Goal: Information Seeking & Learning: Learn about a topic

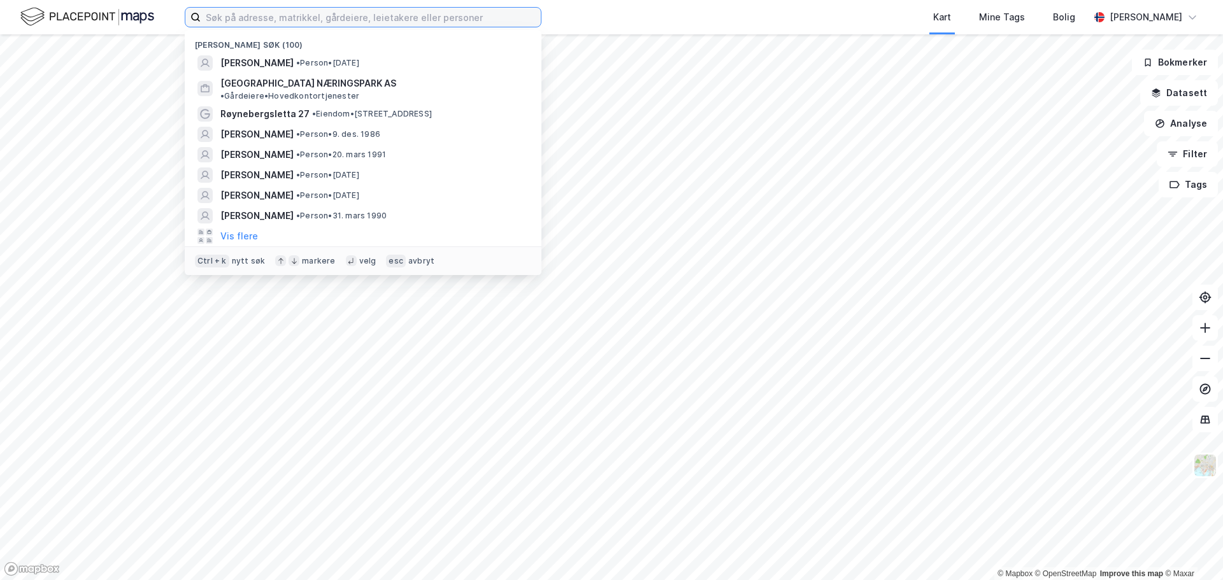
click at [438, 25] on input at bounding box center [371, 17] width 340 height 19
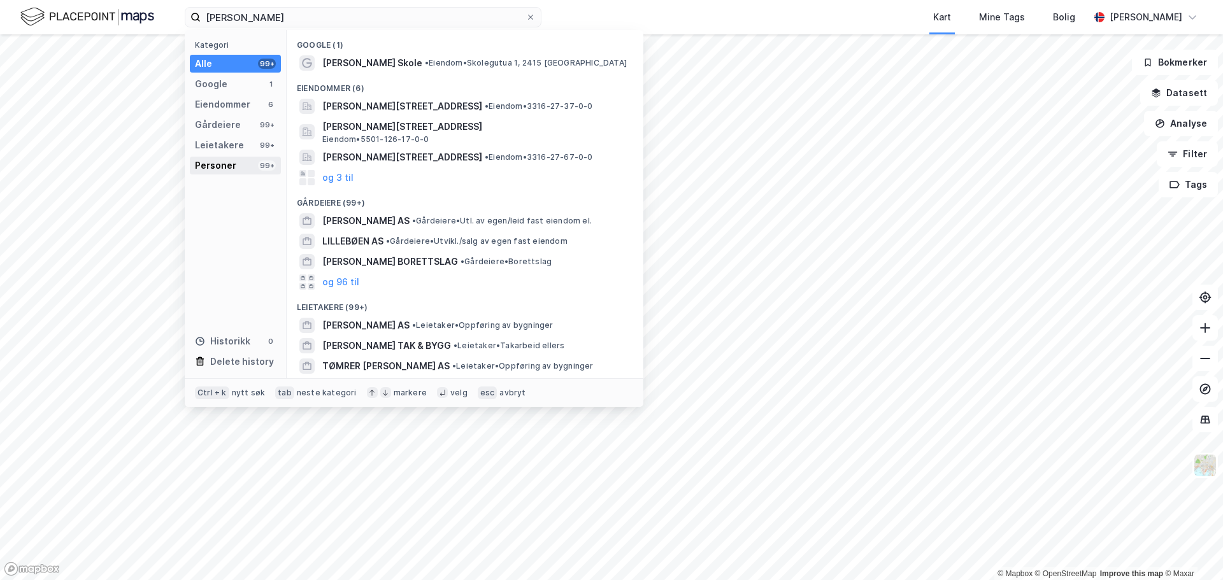
click at [222, 160] on div "Personer" at bounding box center [215, 165] width 41 height 15
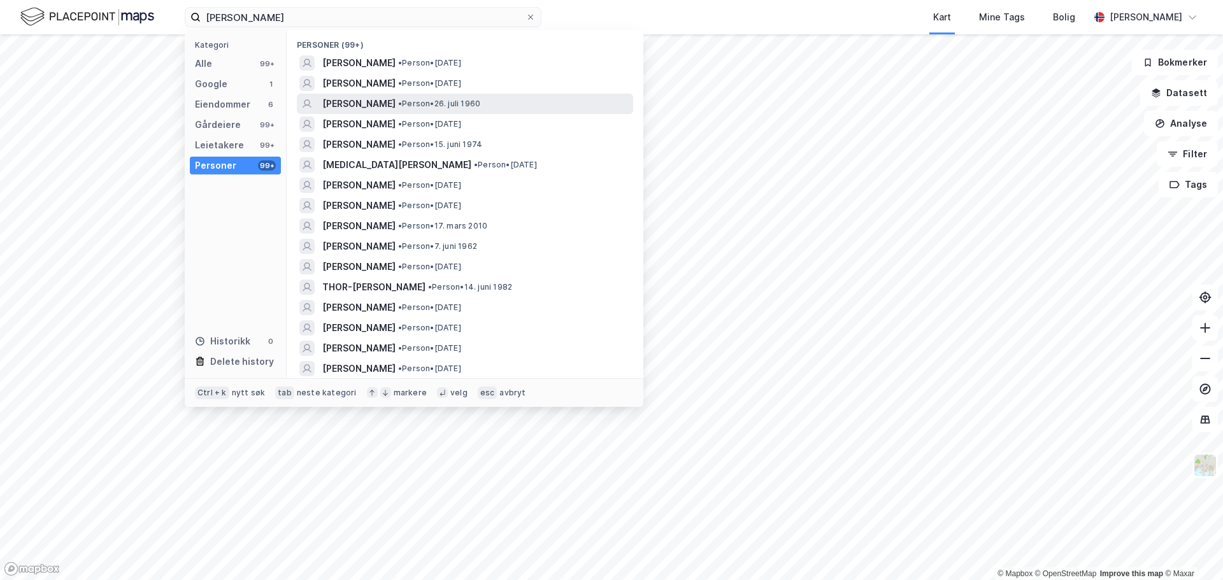
click at [428, 96] on div "[PERSON_NAME] • Person • [DATE]" at bounding box center [476, 103] width 308 height 15
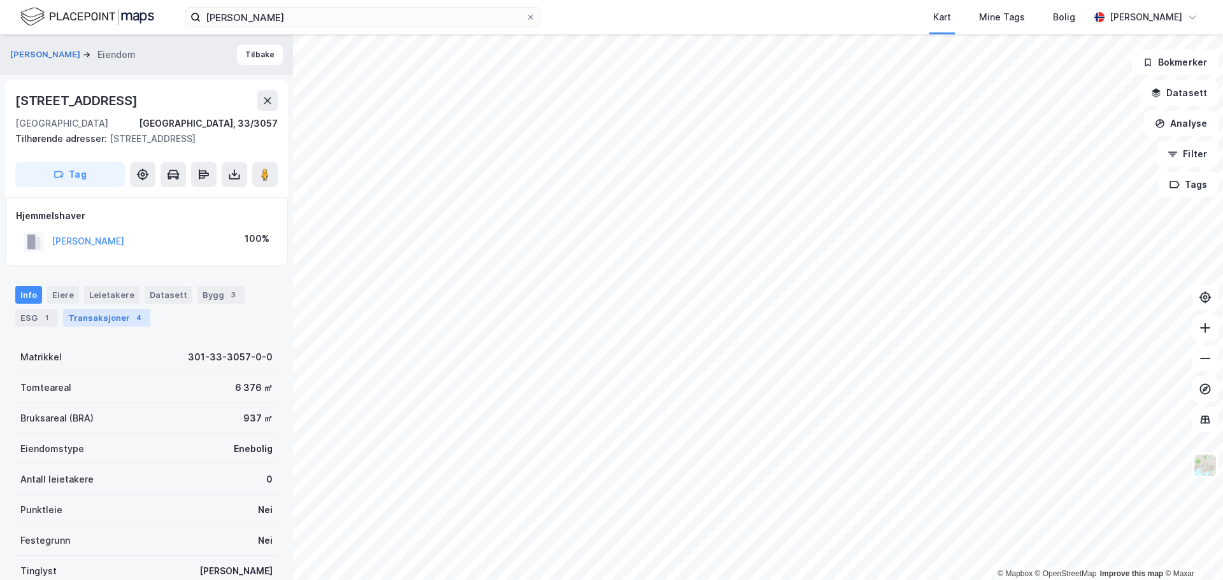
click at [107, 313] on div "Transaksjoner 4" at bounding box center [106, 318] width 87 height 18
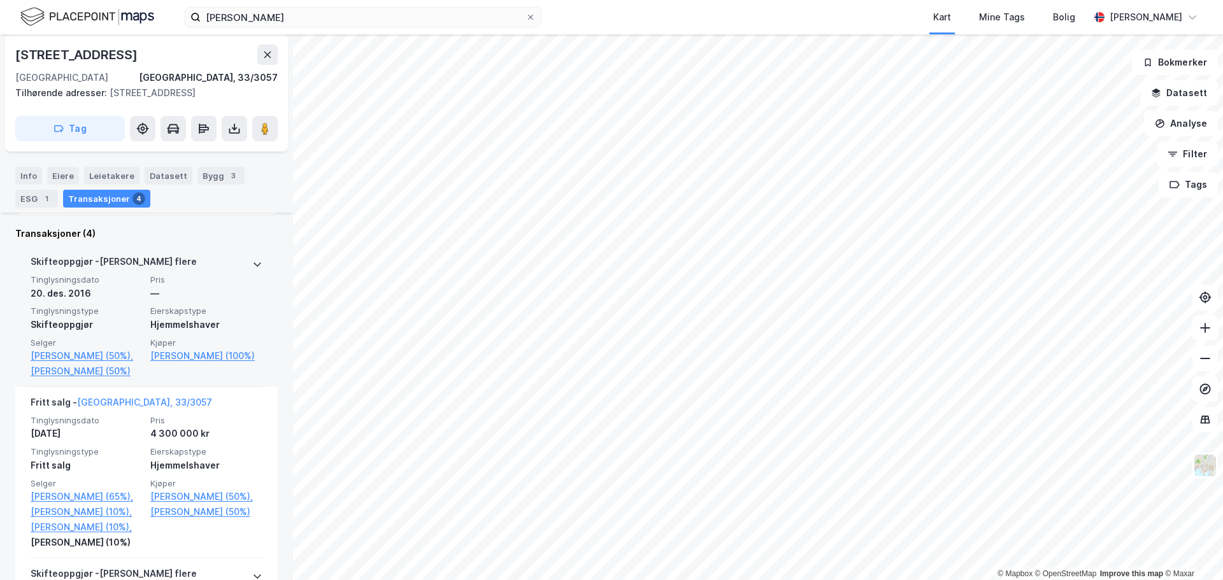
scroll to position [382, 0]
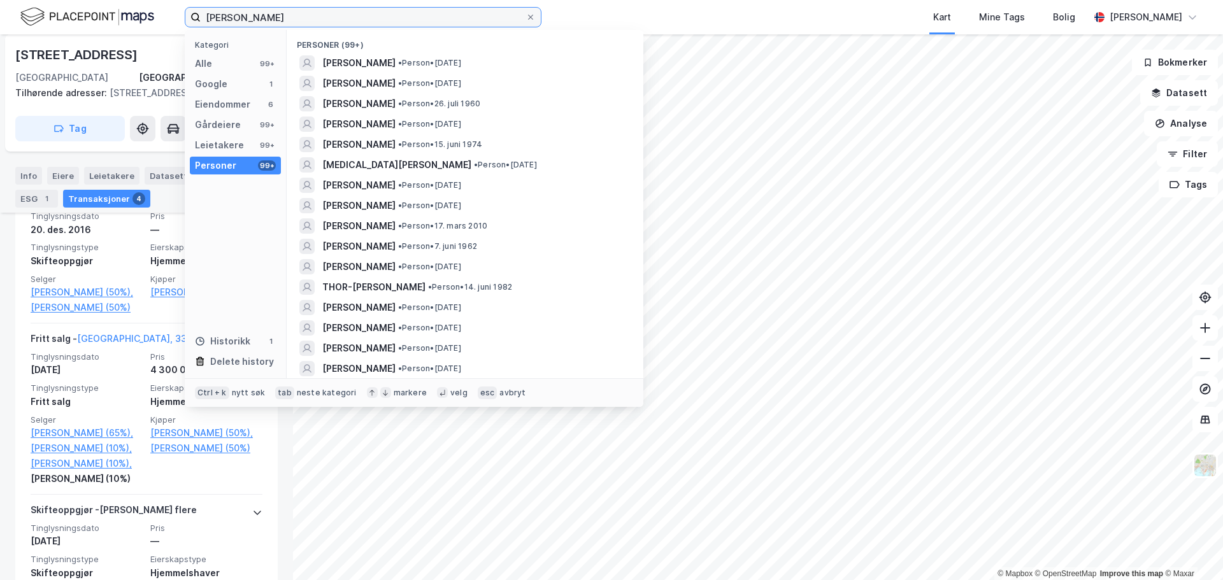
click at [299, 18] on input "[PERSON_NAME]" at bounding box center [363, 17] width 325 height 19
click at [148, 59] on div "[STREET_ADDRESS]" at bounding box center [146, 55] width 263 height 20
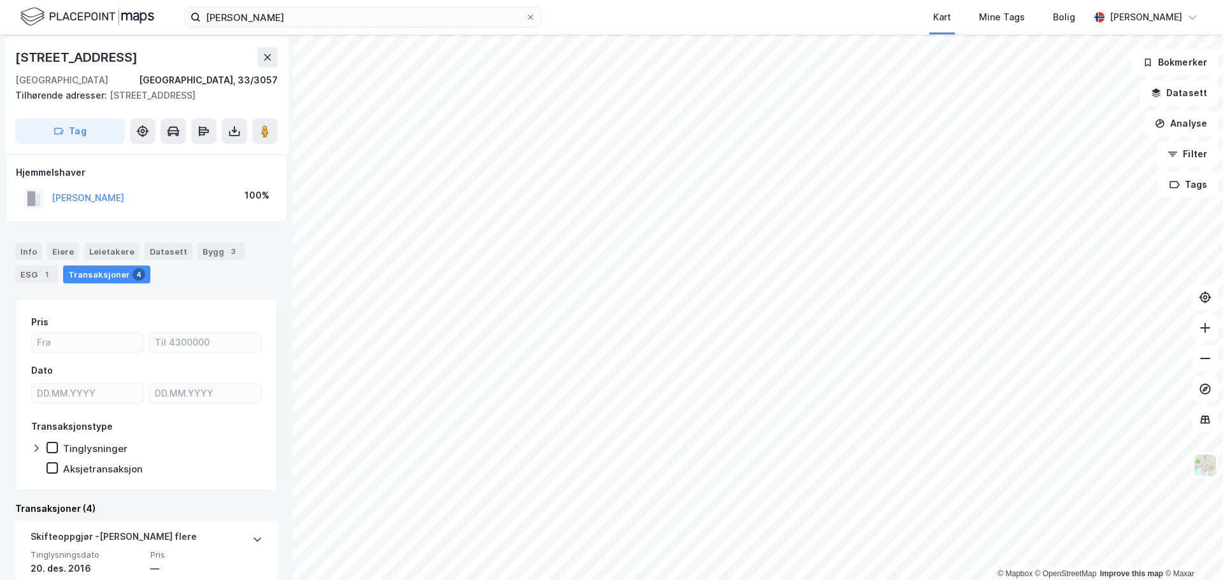
scroll to position [64, 0]
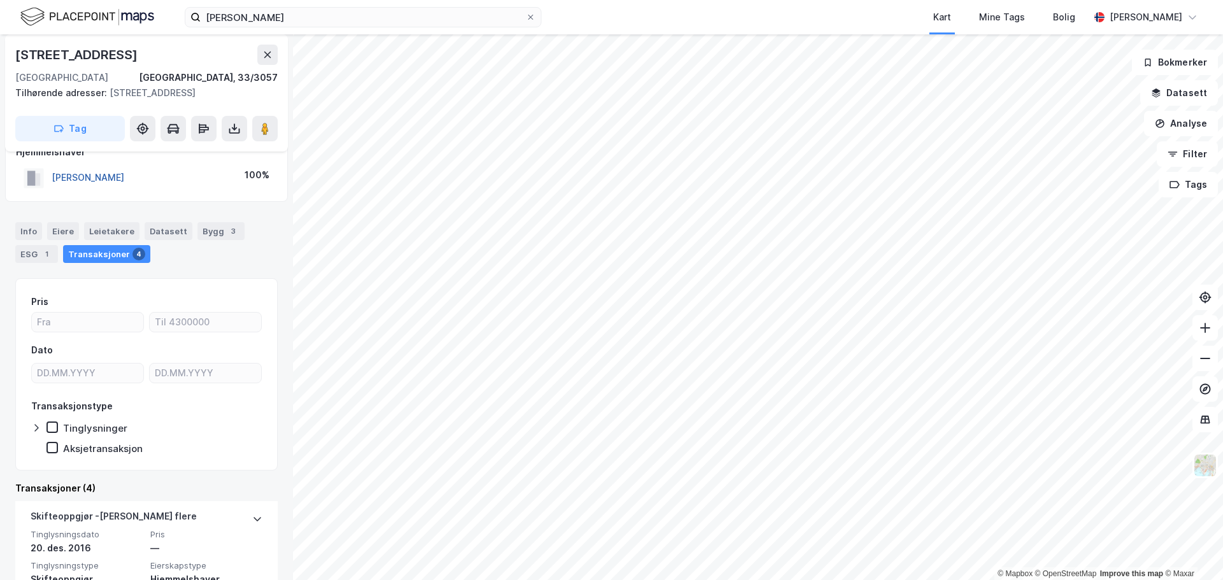
click at [0, 0] on button "[PERSON_NAME]" at bounding box center [0, 0] width 0 height 0
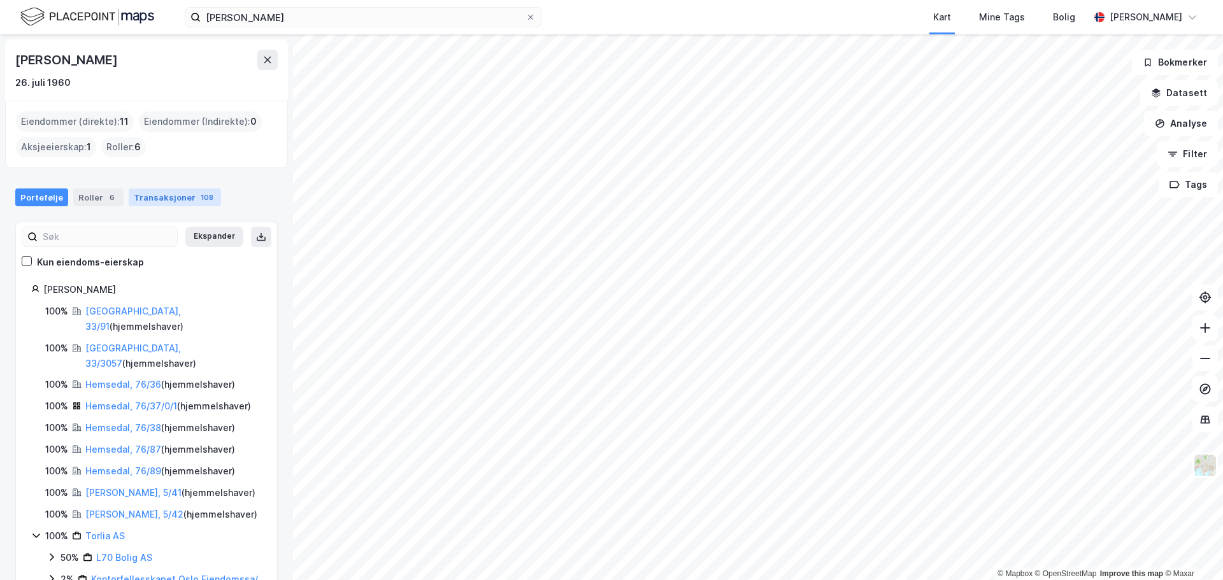
click at [143, 198] on div "Transaksjoner 108" at bounding box center [175, 198] width 92 height 18
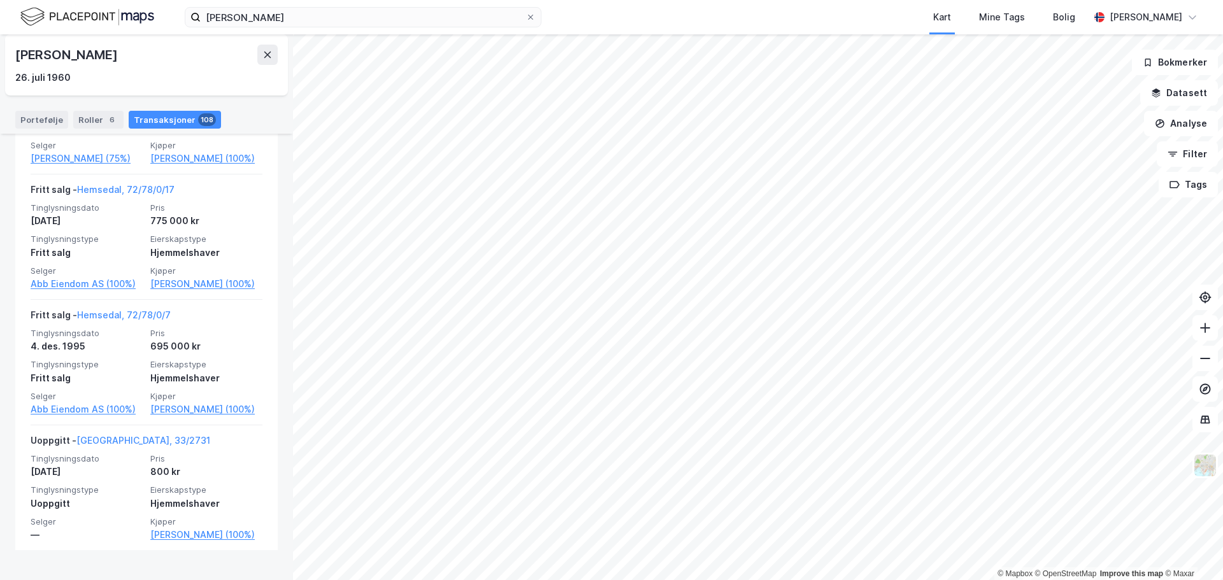
scroll to position [15998, 0]
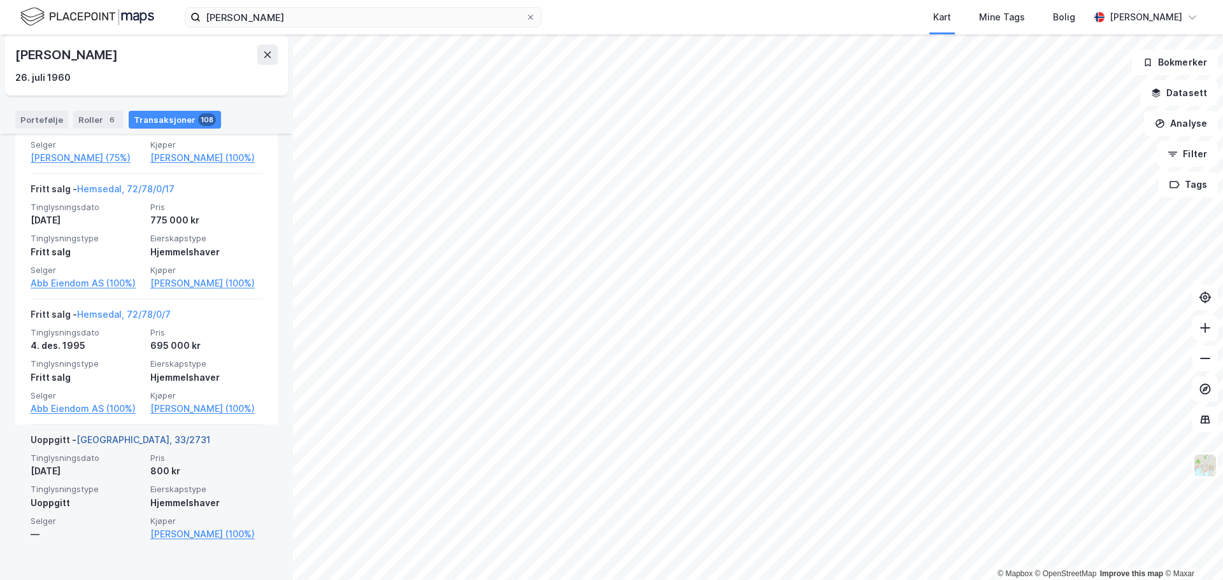
click at [122, 445] on link "[GEOGRAPHIC_DATA], 33/2731" at bounding box center [143, 440] width 134 height 11
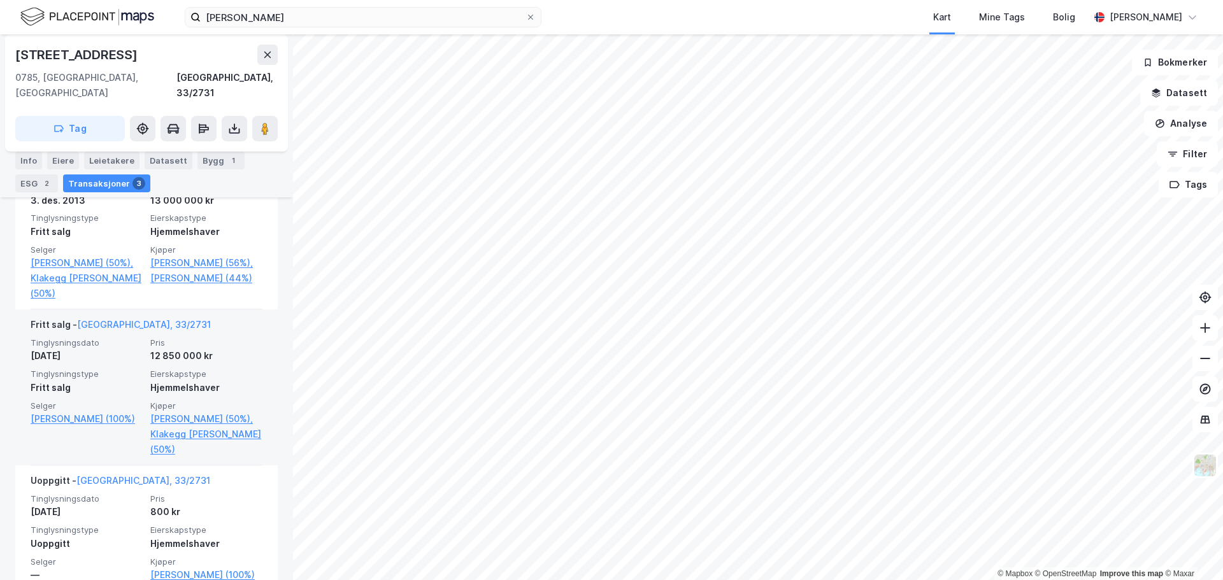
scroll to position [457, 0]
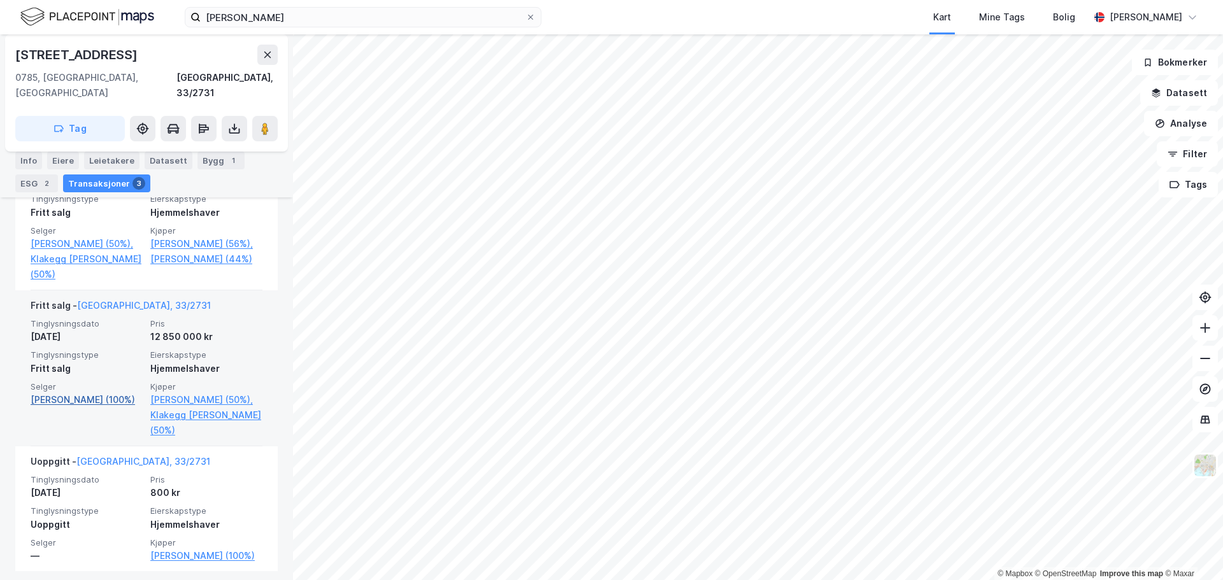
click at [85, 394] on link "[PERSON_NAME] (100%)" at bounding box center [87, 399] width 112 height 15
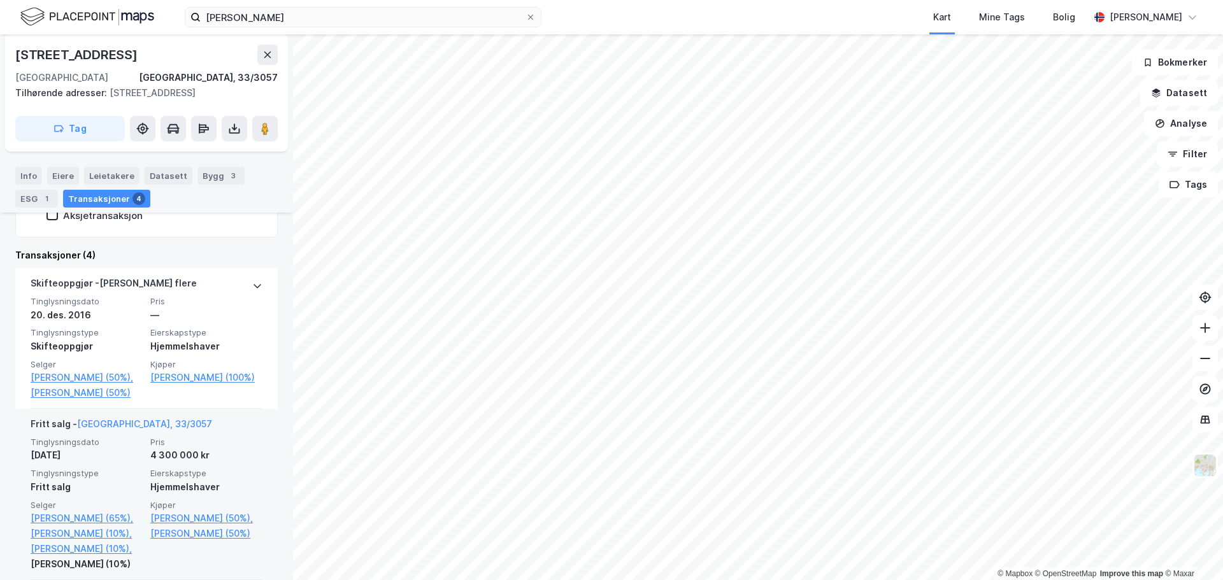
scroll to position [319, 0]
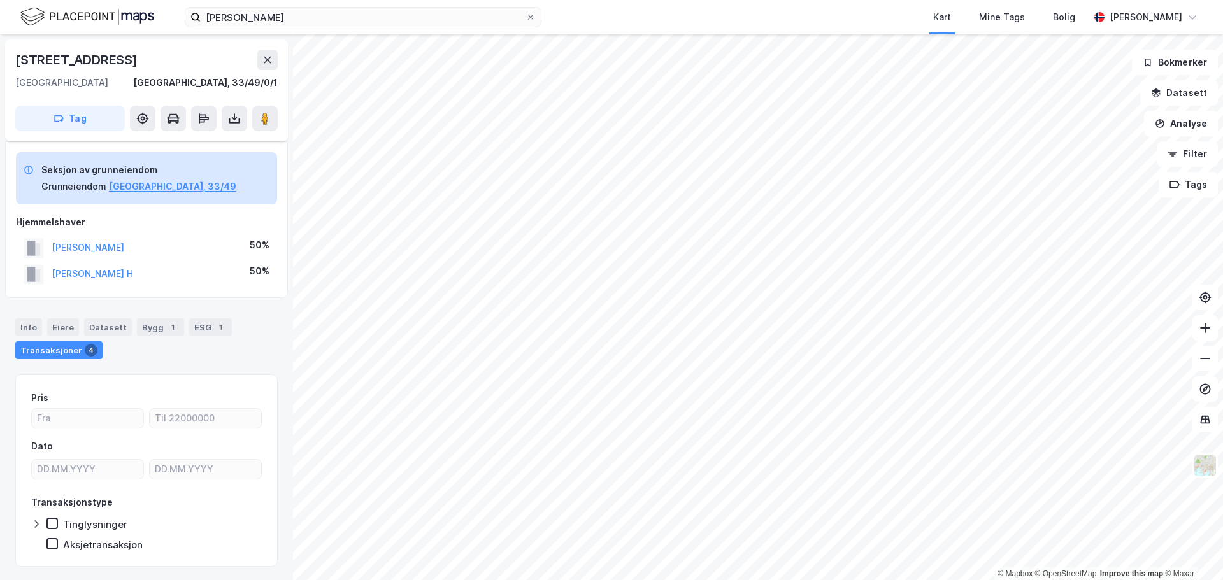
scroll to position [32, 0]
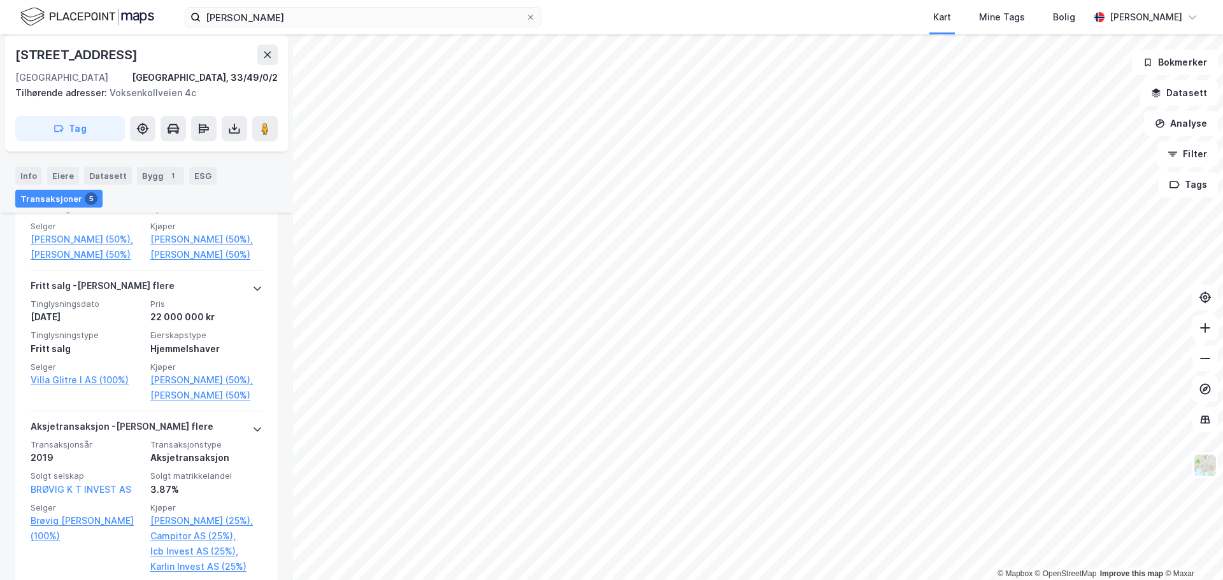
scroll to position [494, 0]
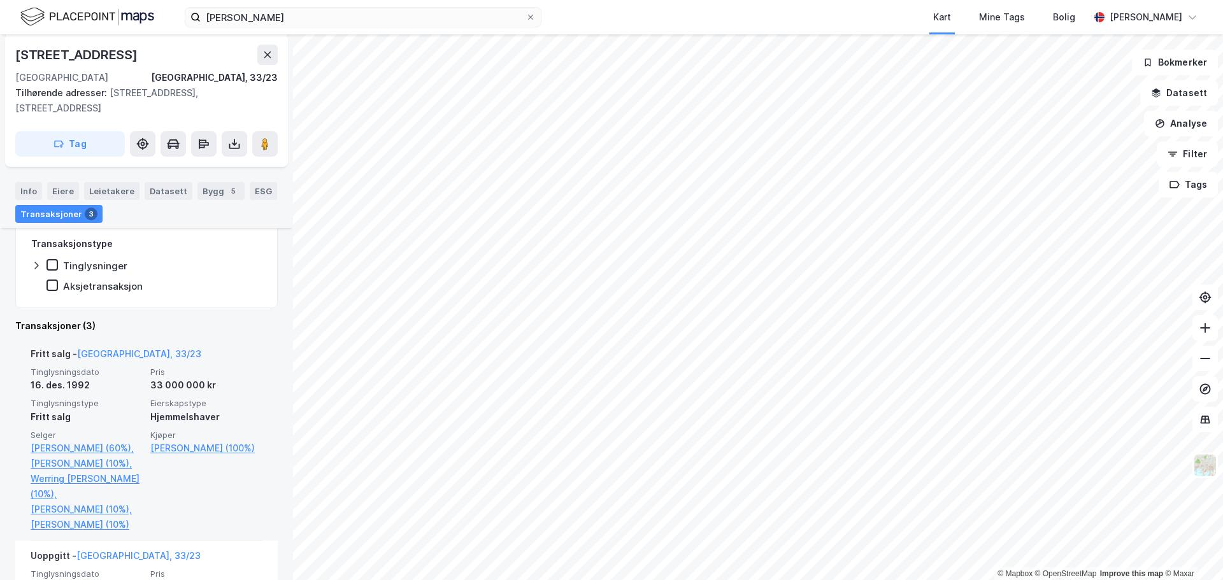
scroll to position [255, 0]
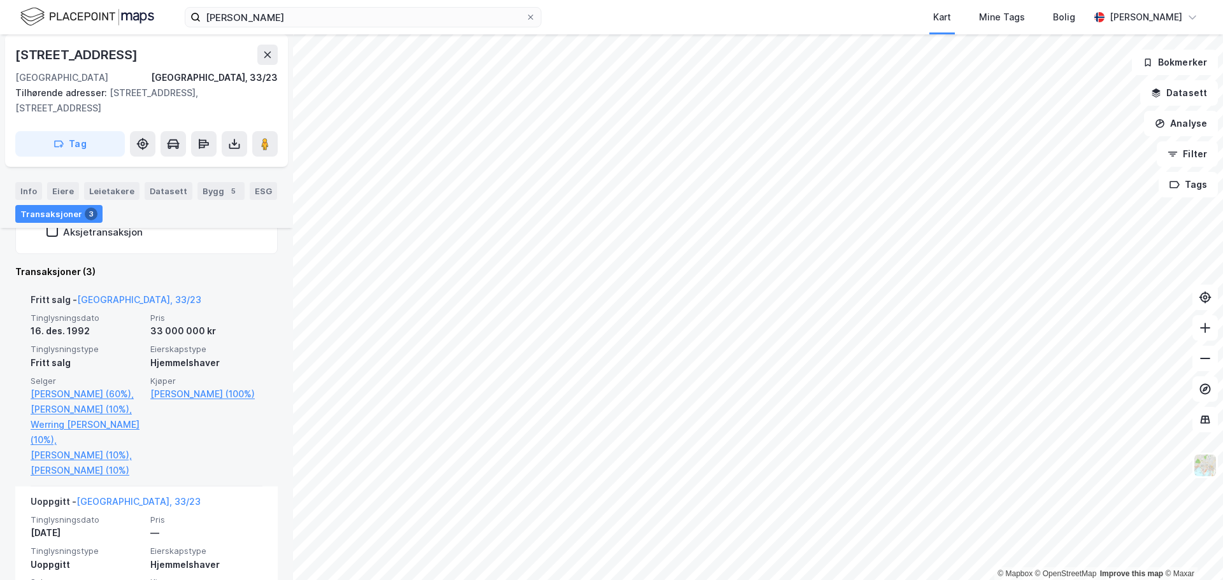
click at [84, 331] on div "16. des. 1992" at bounding box center [87, 331] width 112 height 15
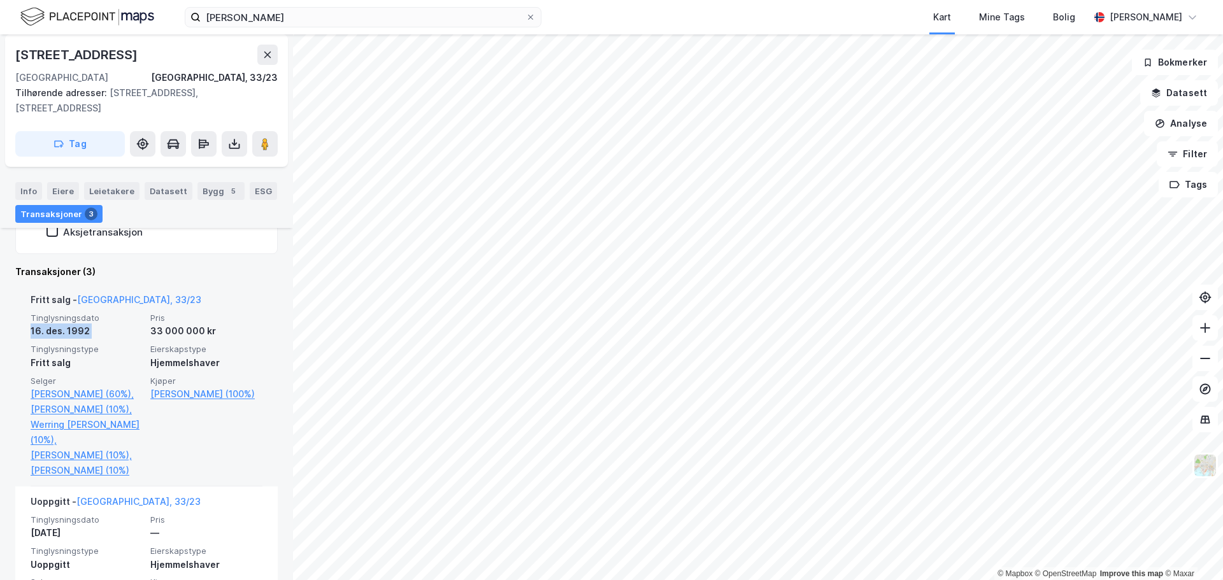
click at [84, 331] on div "16. des. 1992" at bounding box center [87, 331] width 112 height 15
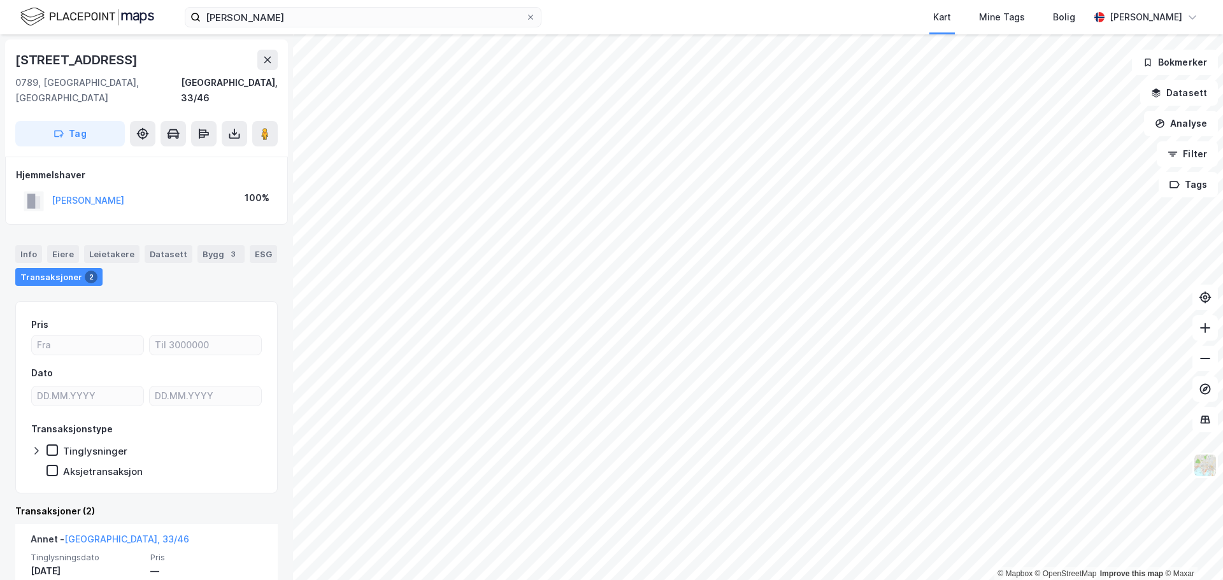
click at [435, 28] on div "[PERSON_NAME] Kart Mine Tags Bolig [PERSON_NAME]" at bounding box center [611, 17] width 1223 height 34
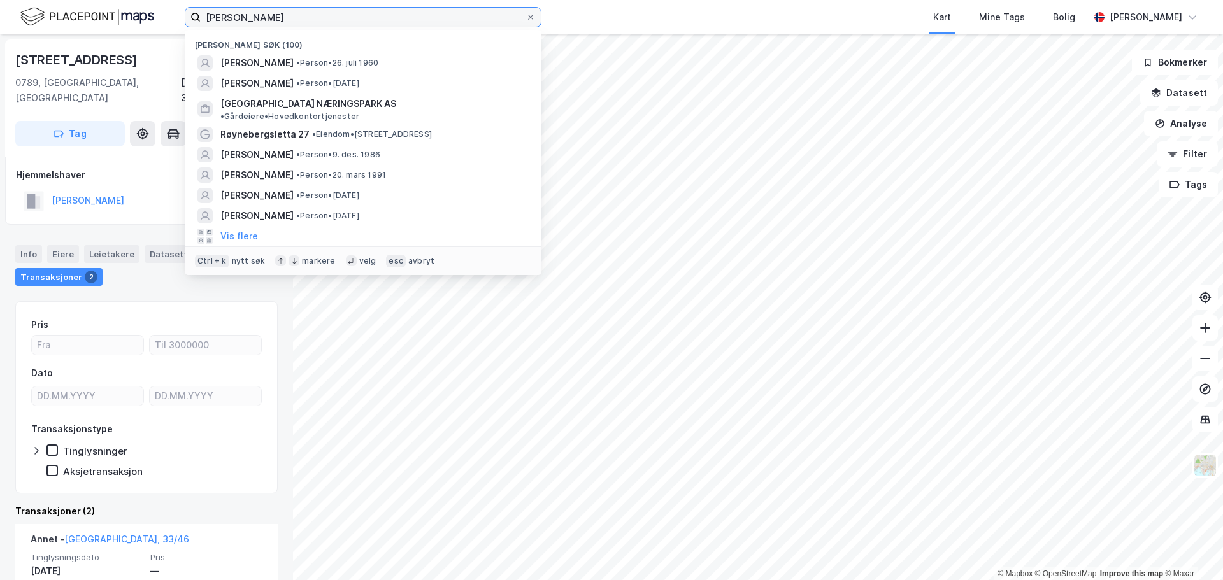
click at [433, 20] on input "[PERSON_NAME]" at bounding box center [363, 17] width 325 height 19
click at [433, 19] on input "[PERSON_NAME]" at bounding box center [363, 17] width 325 height 19
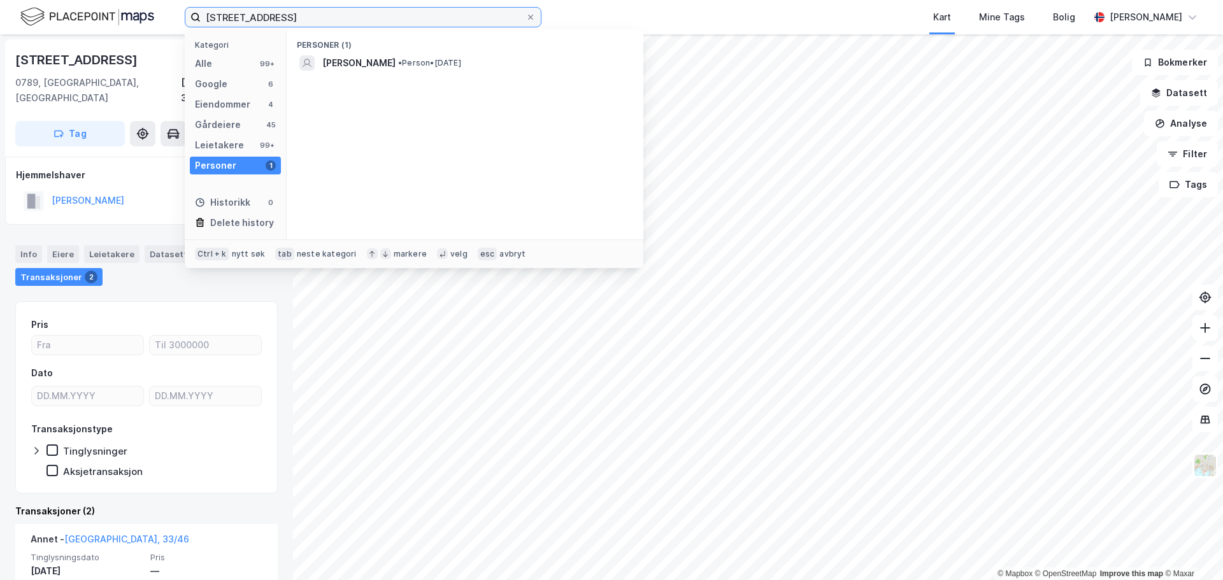
click at [258, 20] on input "[STREET_ADDRESS]" at bounding box center [363, 17] width 325 height 19
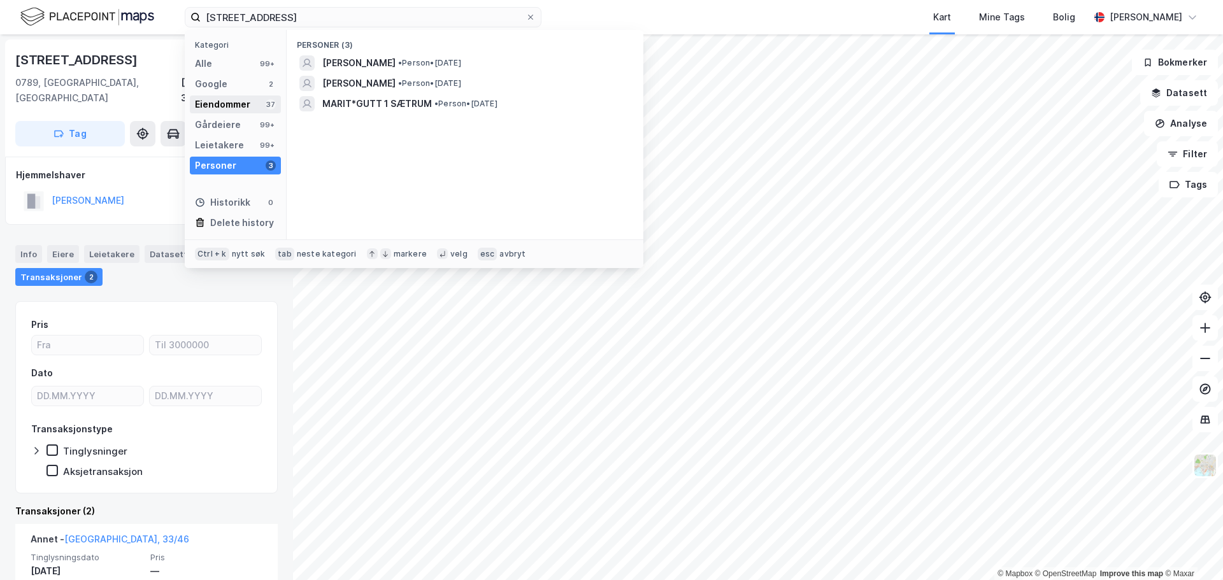
click at [230, 101] on div "Eiendommer" at bounding box center [222, 104] width 55 height 15
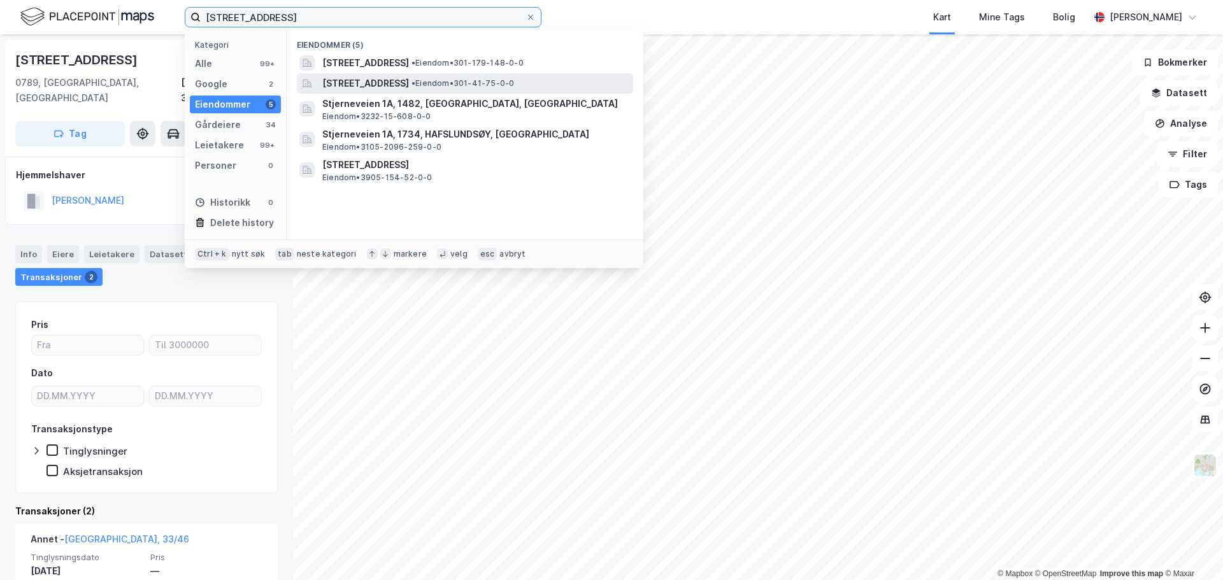
type input "[STREET_ADDRESS]"
click at [349, 82] on span "[STREET_ADDRESS]" at bounding box center [365, 83] width 87 height 15
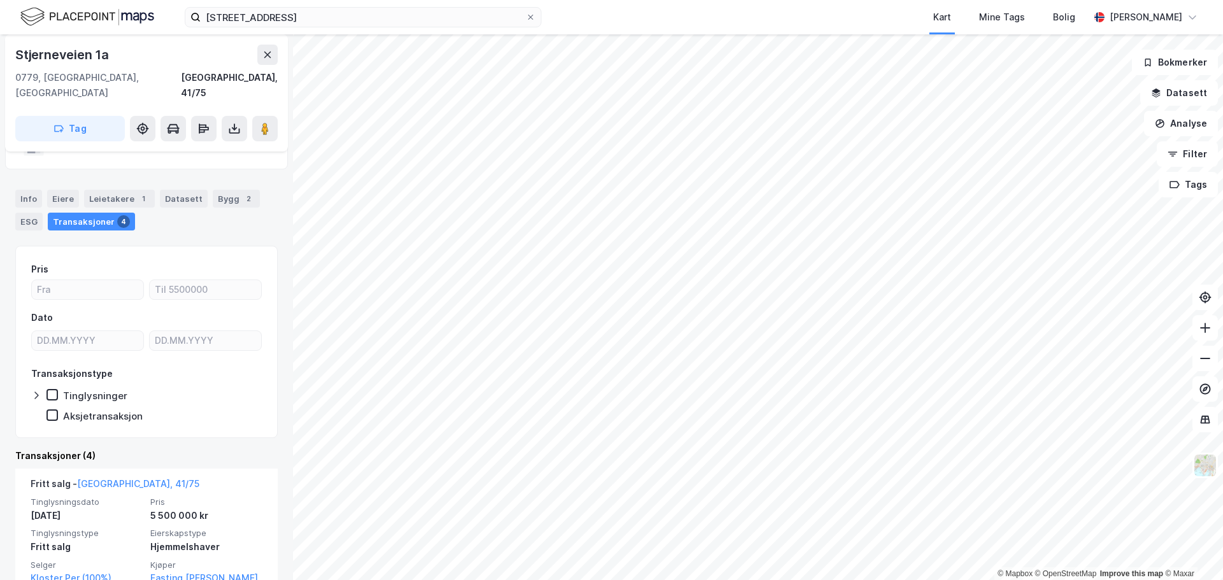
scroll to position [127, 0]
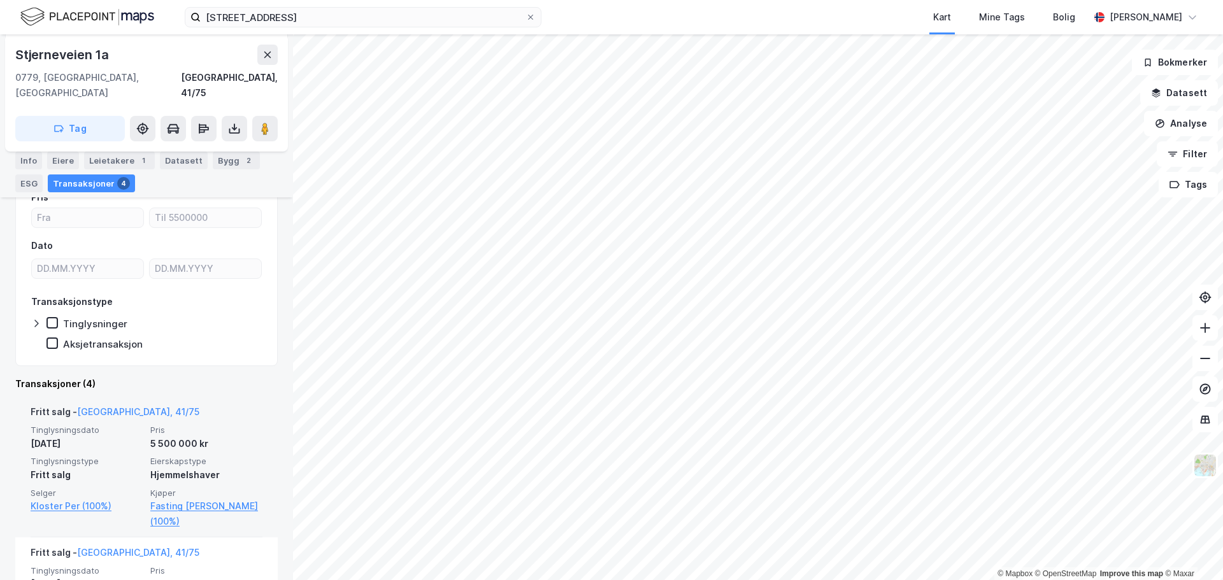
click at [178, 436] on div "5 500 000 kr" at bounding box center [206, 443] width 112 height 15
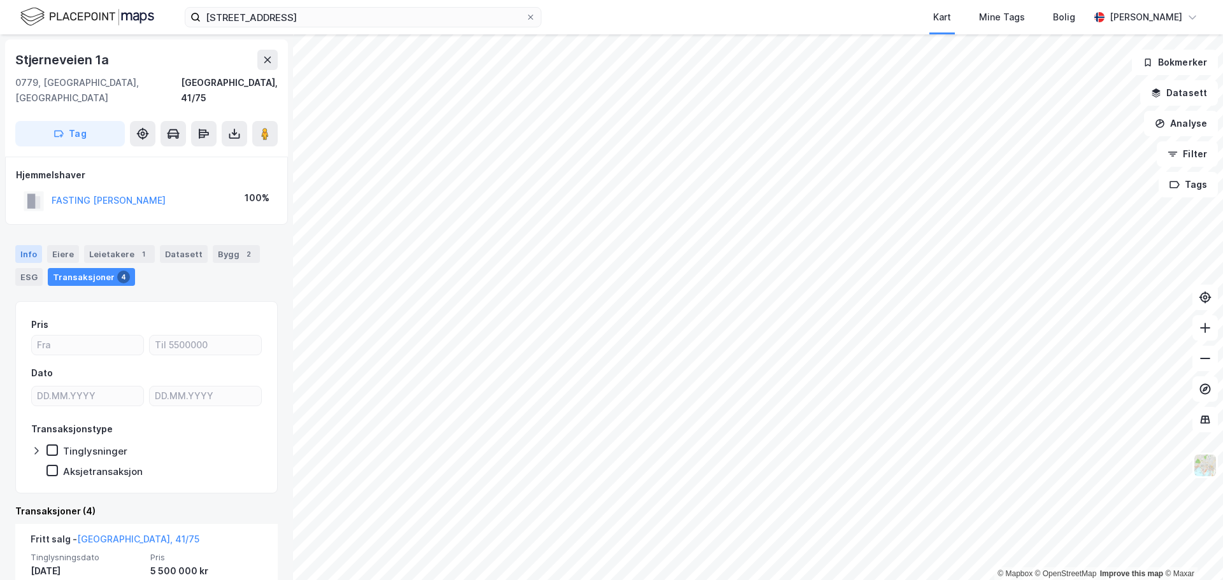
click at [22, 245] on div "Info" at bounding box center [28, 254] width 27 height 18
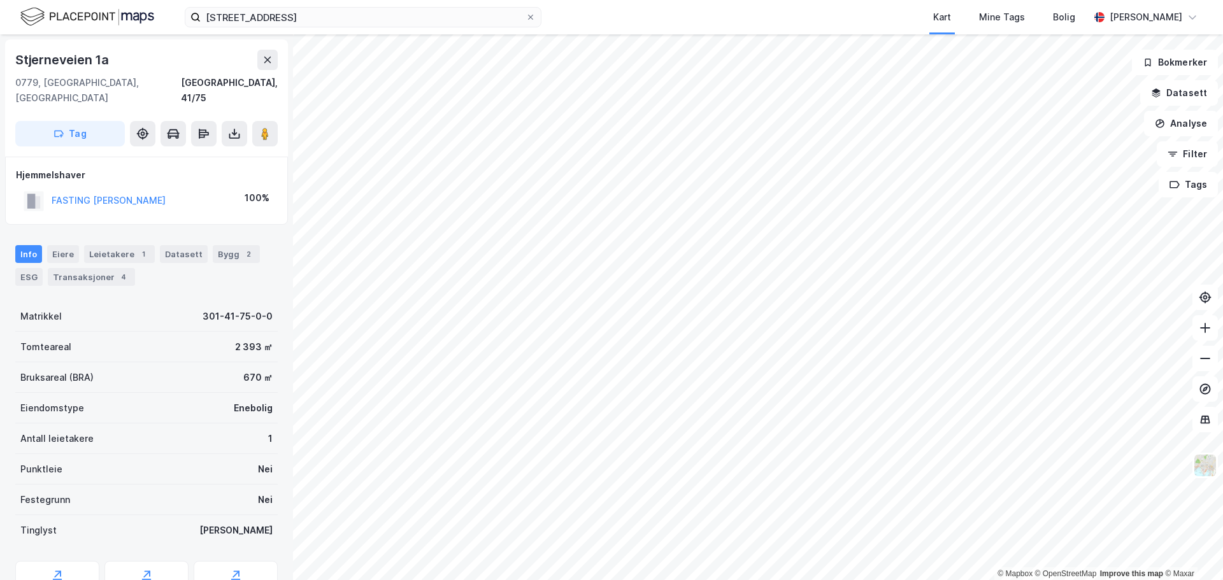
click at [240, 340] on div "2 393 ㎡" at bounding box center [254, 347] width 38 height 15
click at [243, 370] on div "670 ㎡" at bounding box center [257, 377] width 29 height 15
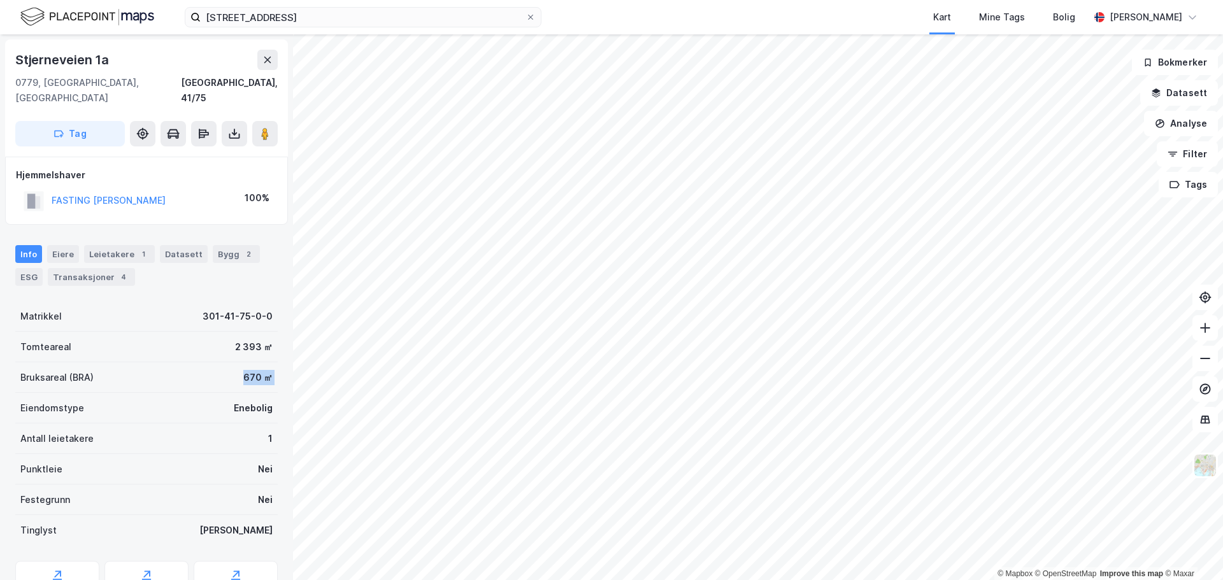
click at [243, 370] on div "670 ㎡" at bounding box center [257, 377] width 29 height 15
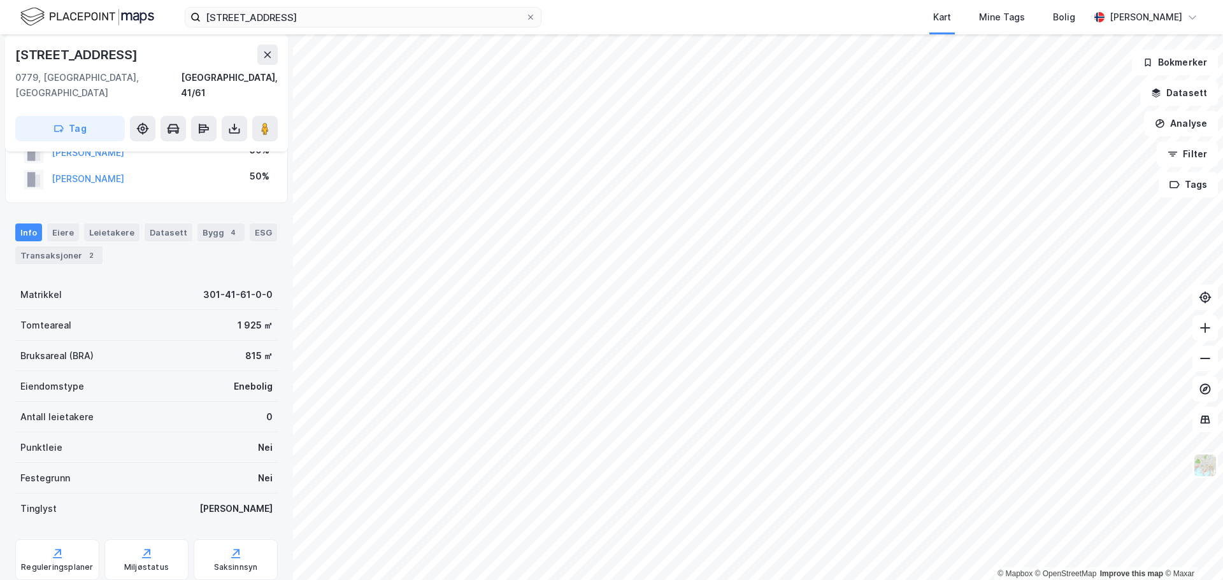
scroll to position [67, 0]
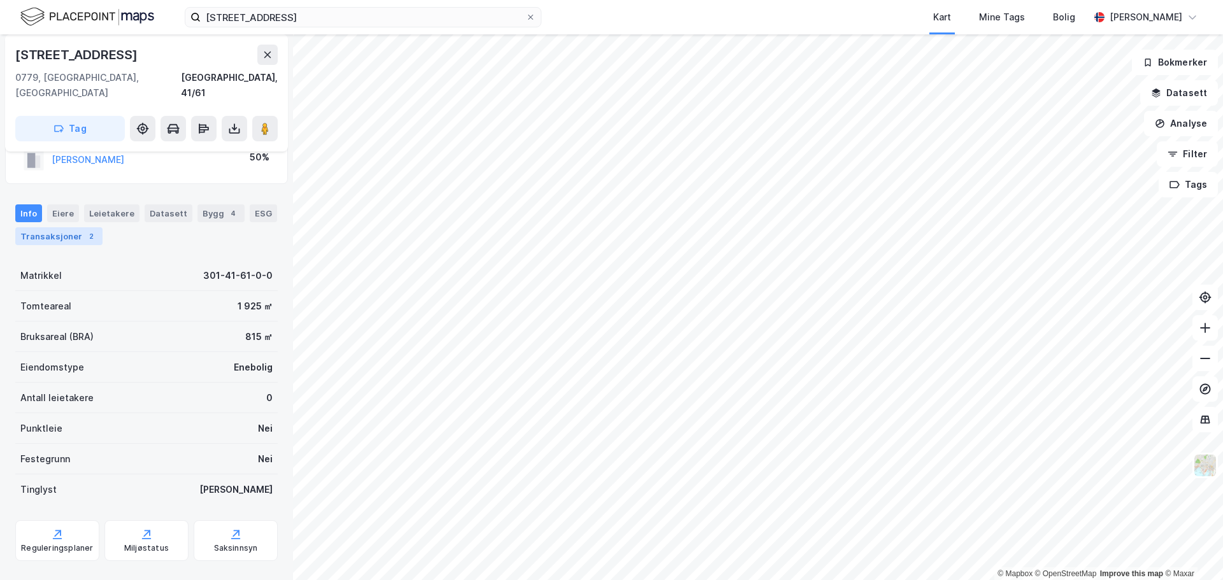
click at [71, 227] on div "Transaksjoner 2" at bounding box center [58, 236] width 87 height 18
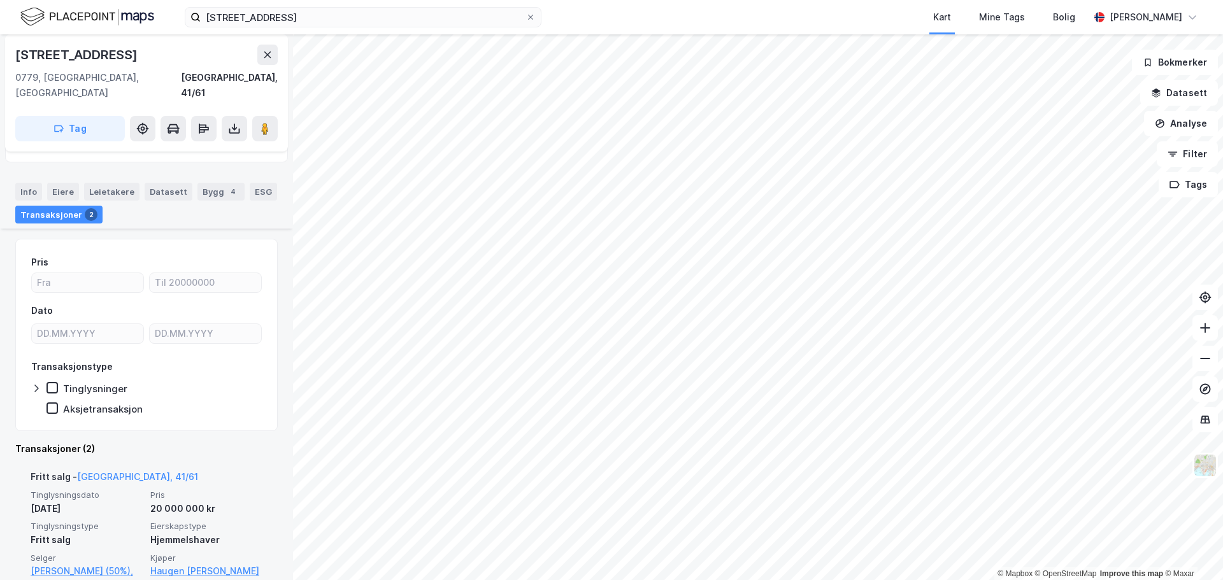
scroll to position [255, 0]
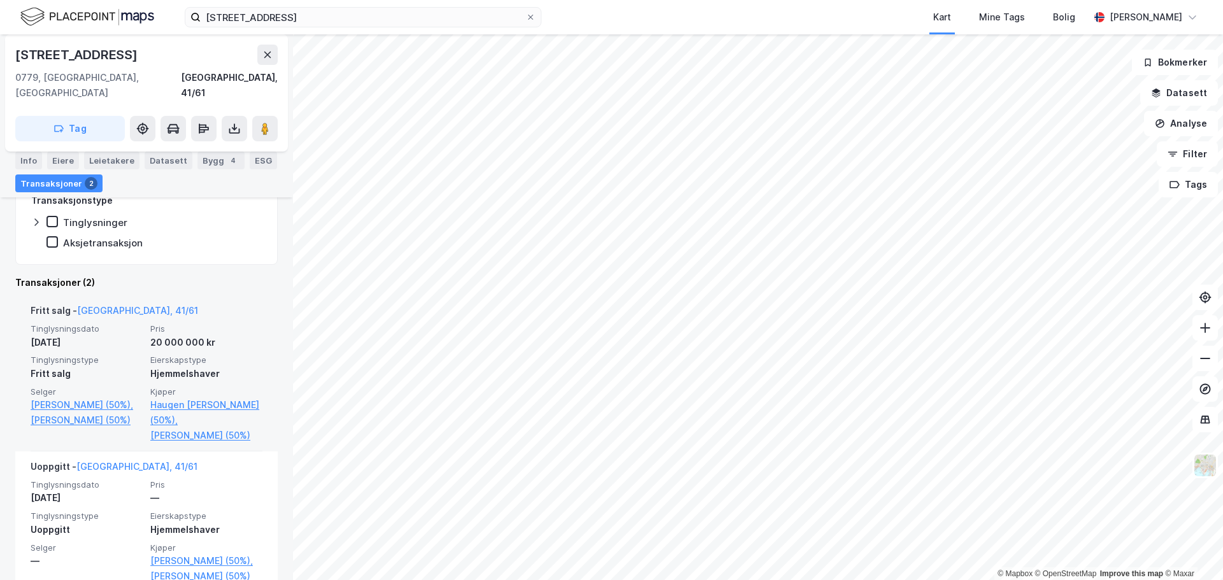
click at [65, 335] on div "[DATE]" at bounding box center [87, 342] width 112 height 15
click at [162, 335] on div "20 000 000 kr" at bounding box center [206, 342] width 112 height 15
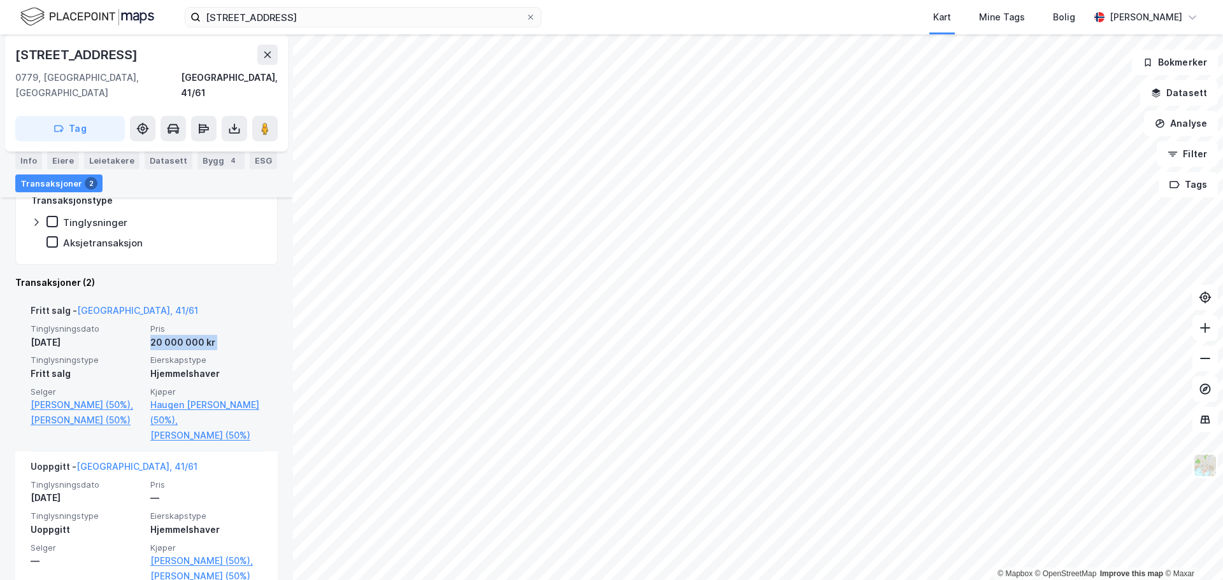
click at [162, 335] on div "20 000 000 kr" at bounding box center [206, 342] width 112 height 15
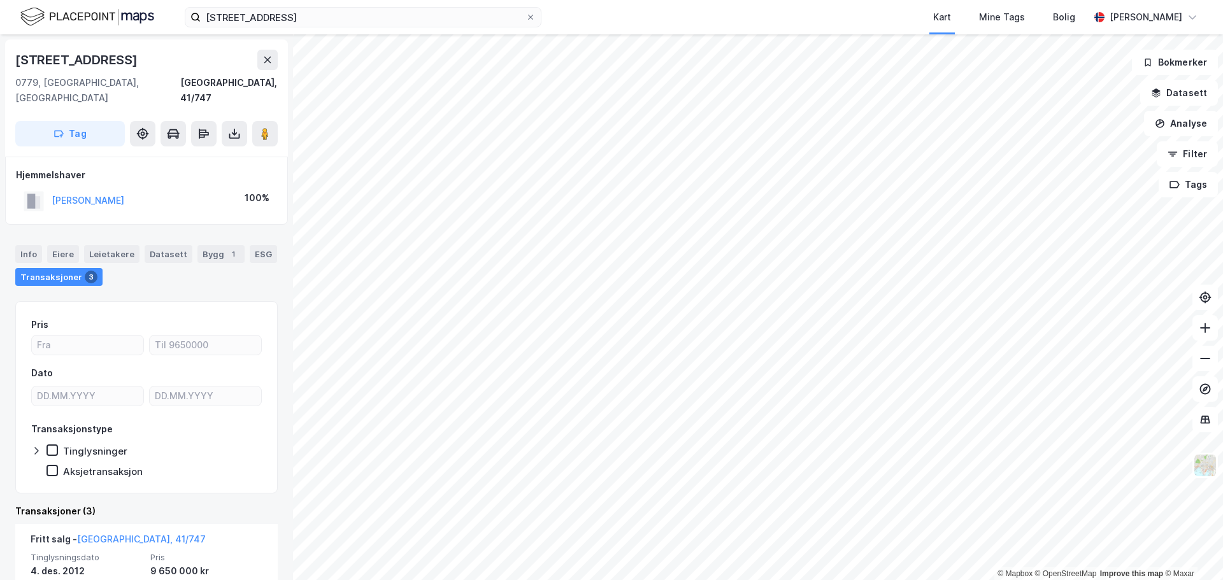
click at [974, 580] on html "[STREET_ADDRESS] Kart Mine Tags Bolig [PERSON_NAME] © Mapbox © OpenStreetMap Im…" at bounding box center [611, 290] width 1223 height 580
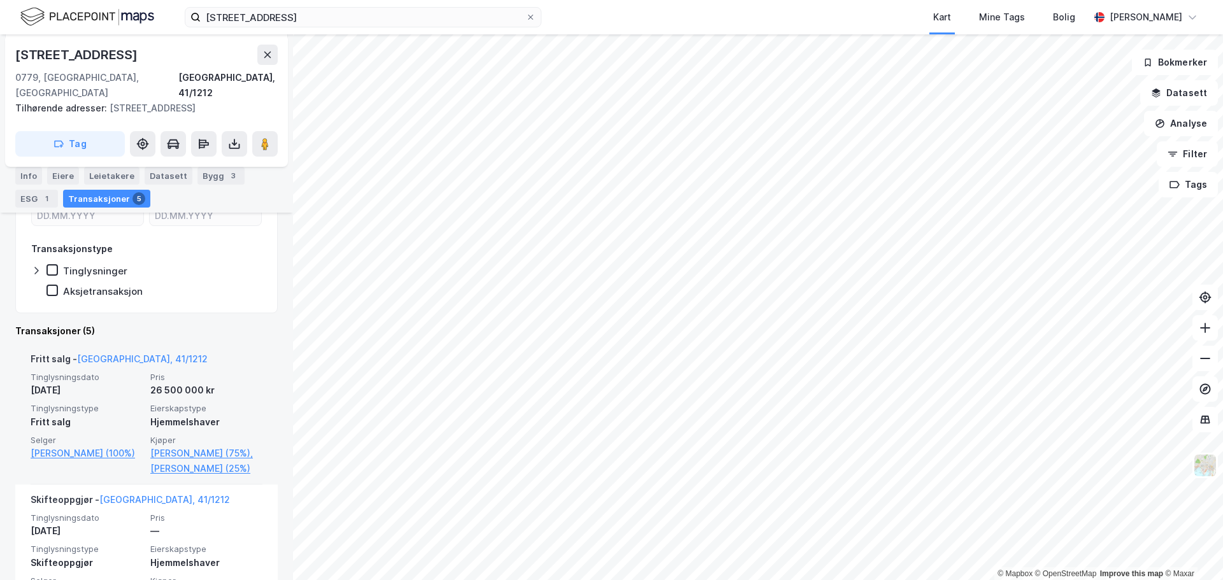
scroll to position [255, 0]
